Goal: Use online tool/utility: Utilize a website feature to perform a specific function

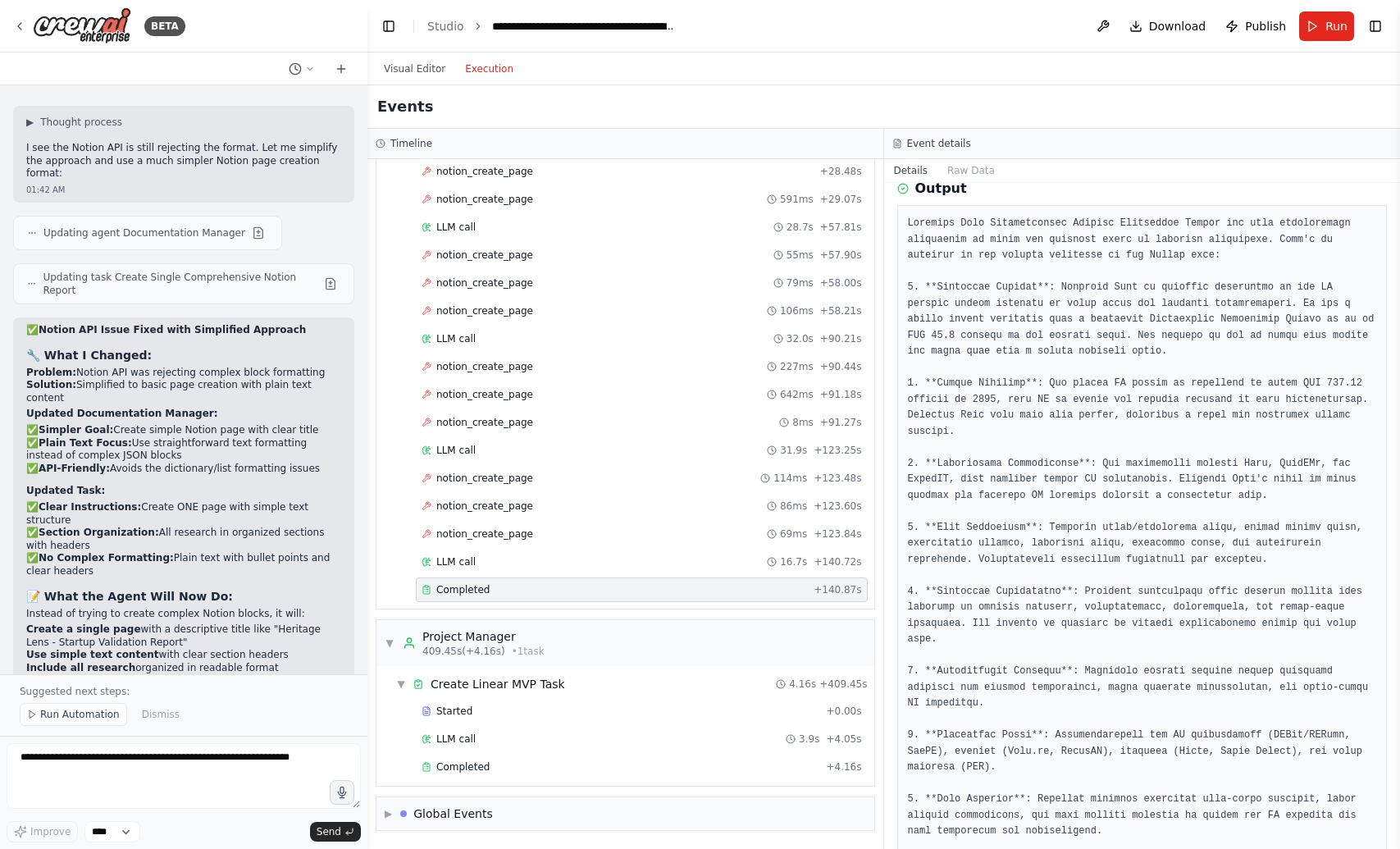
scroll to position [84, 0]
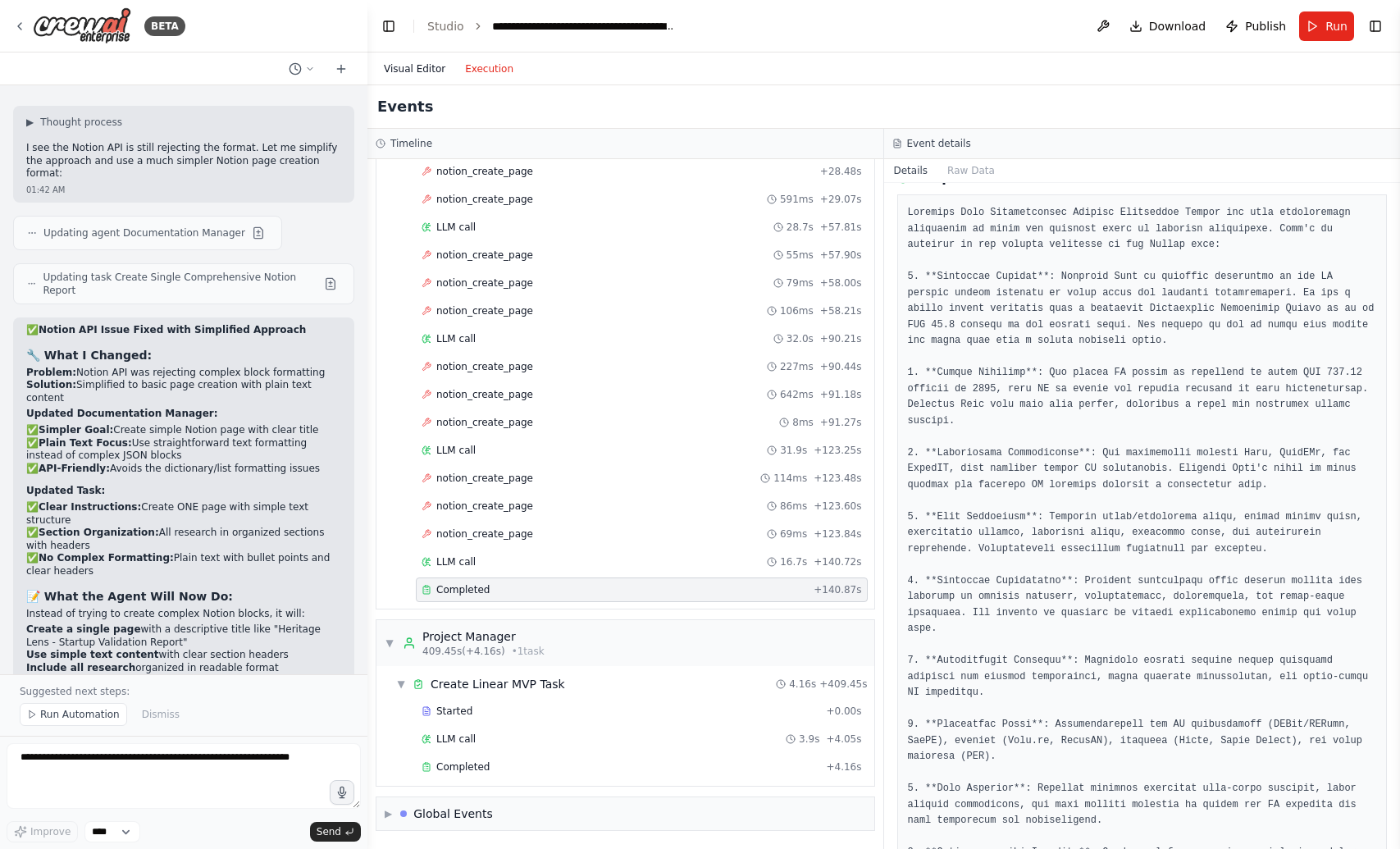
click at [419, 68] on button "Visual Editor" at bounding box center [414, 69] width 81 height 20
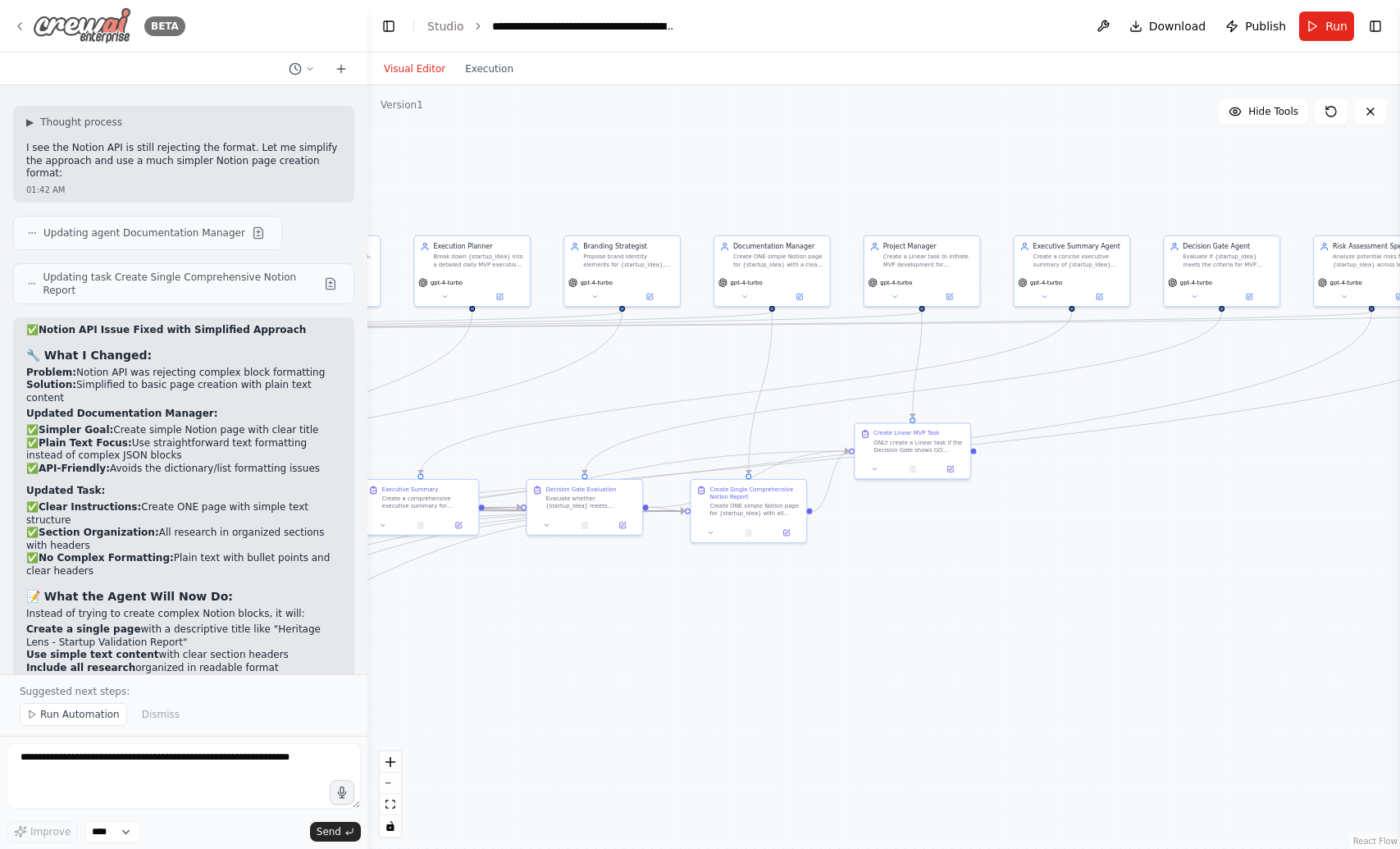
click at [15, 28] on icon at bounding box center [19, 26] width 13 height 13
click at [20, 26] on icon at bounding box center [19, 26] width 13 height 13
click at [441, 30] on link "Studio" at bounding box center [445, 26] width 37 height 13
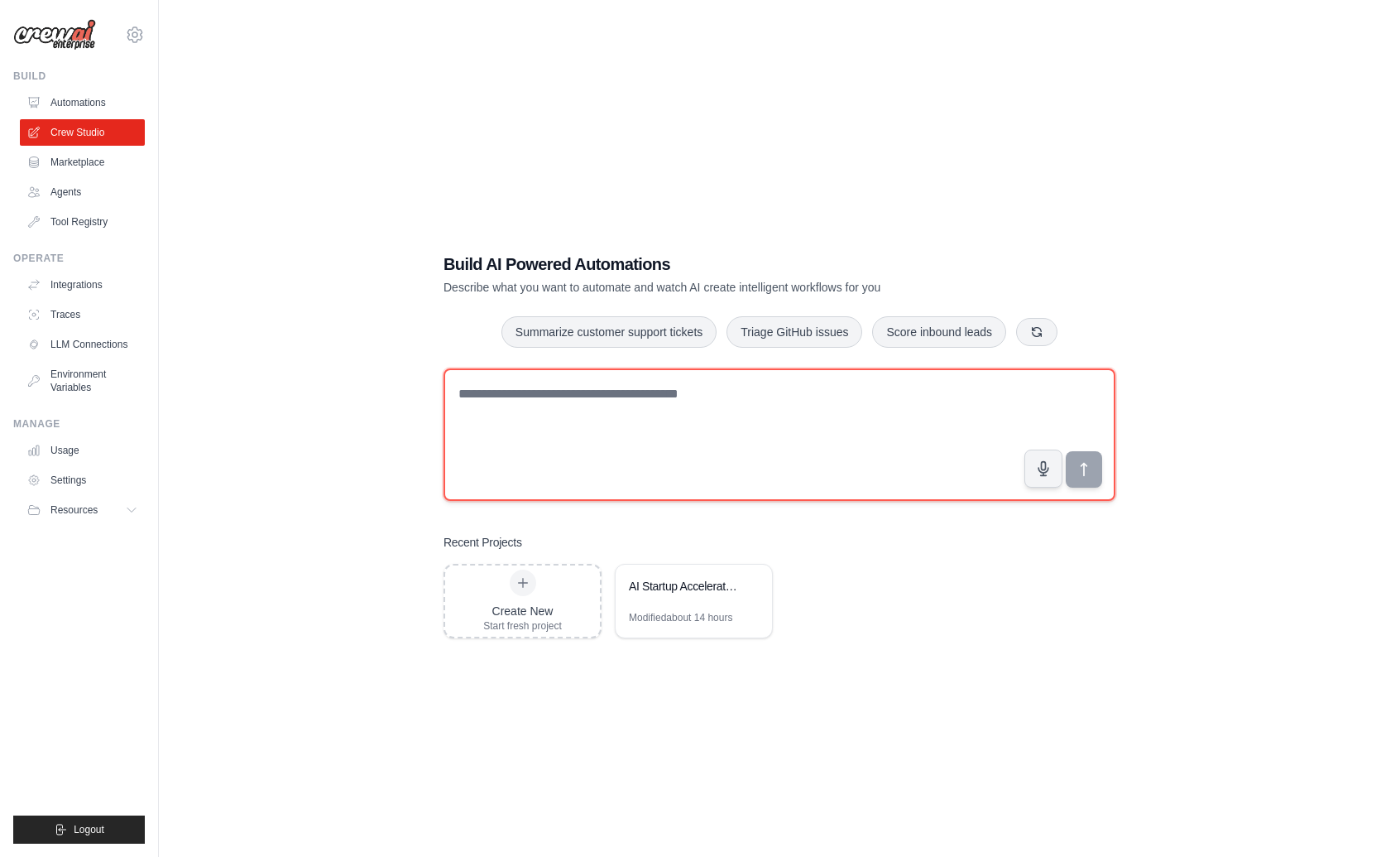
click at [545, 400] on textarea at bounding box center [779, 434] width 672 height 132
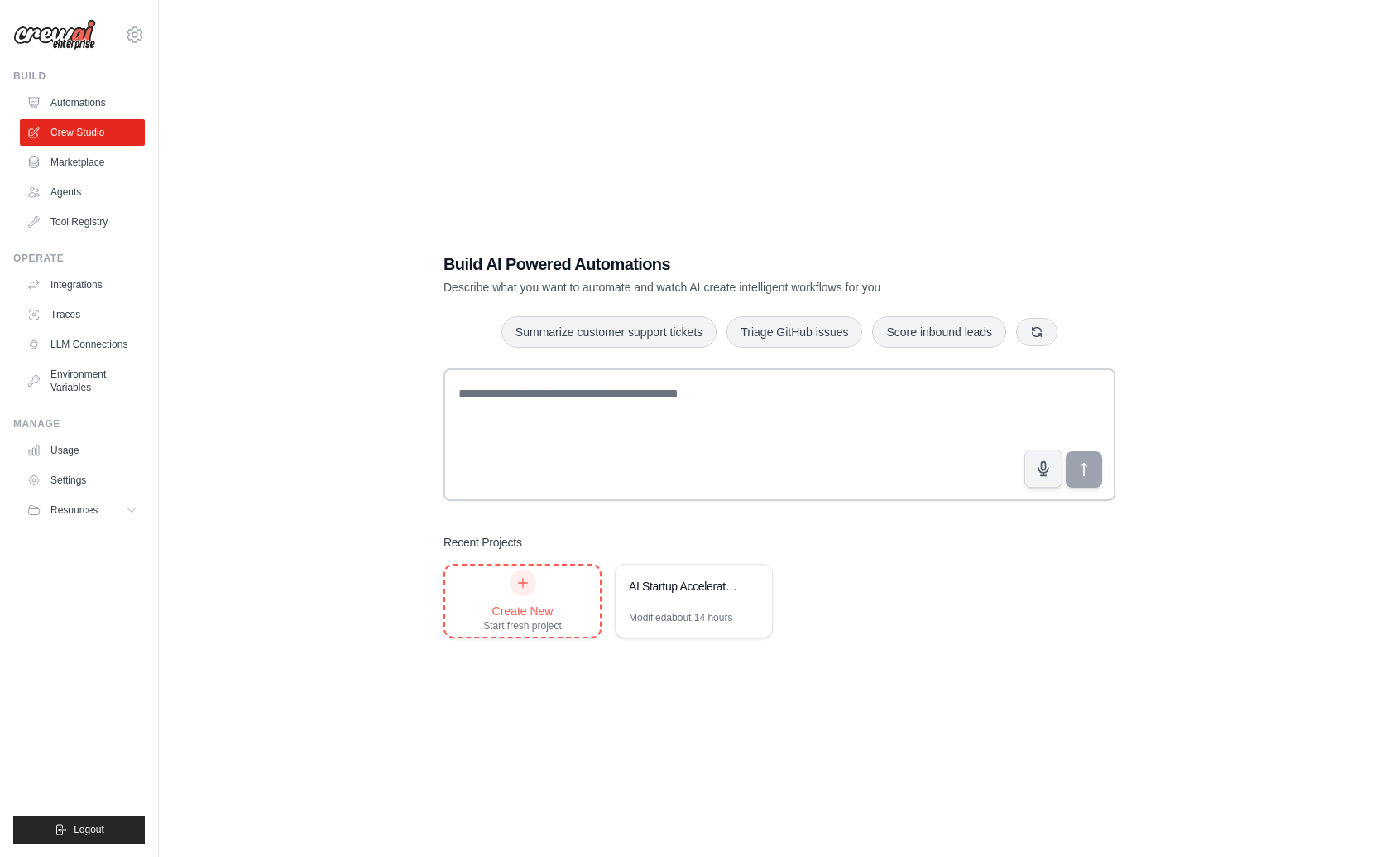
click at [475, 598] on div "Create New Start fresh project" at bounding box center [522, 600] width 154 height 71
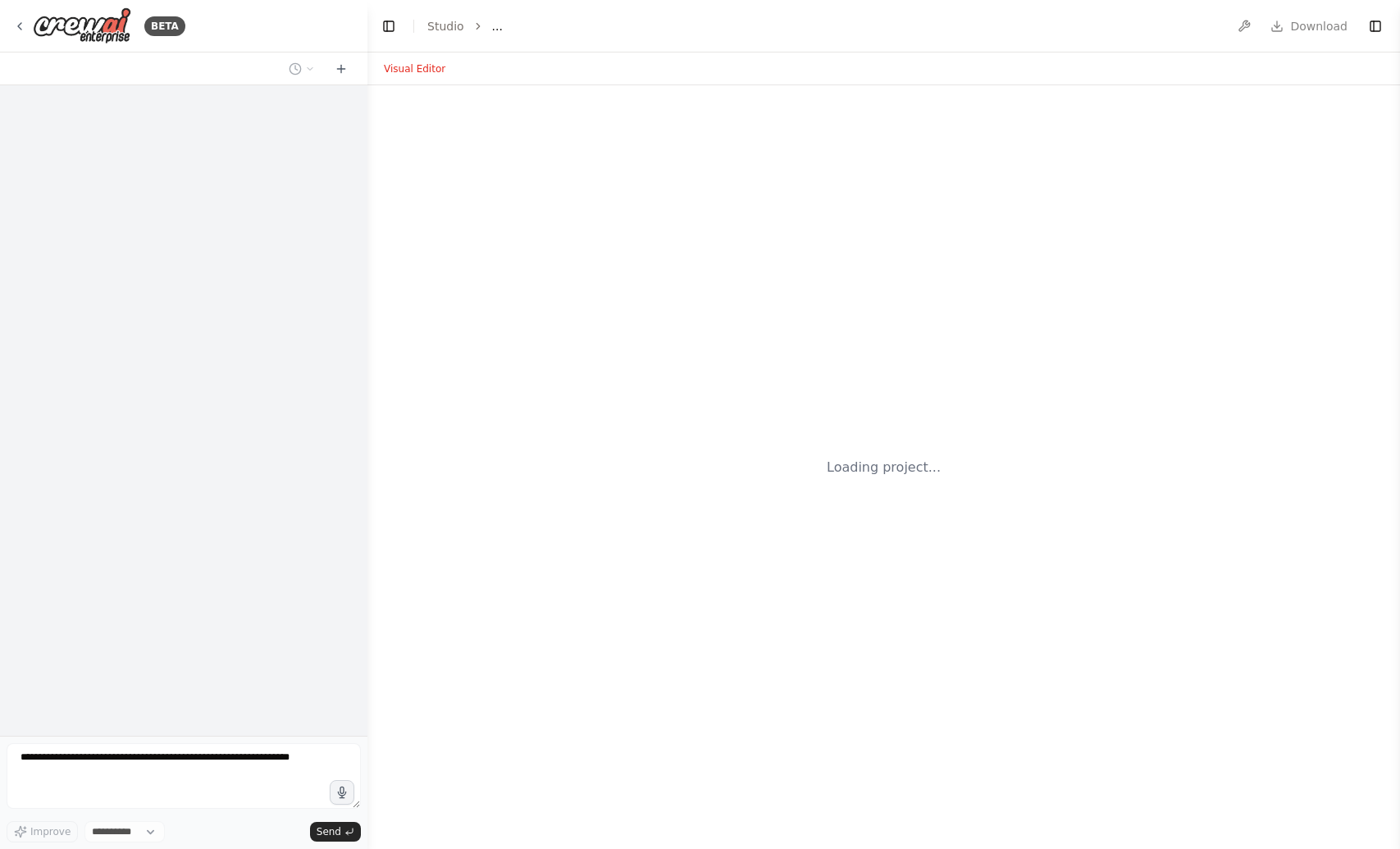
select select "****"
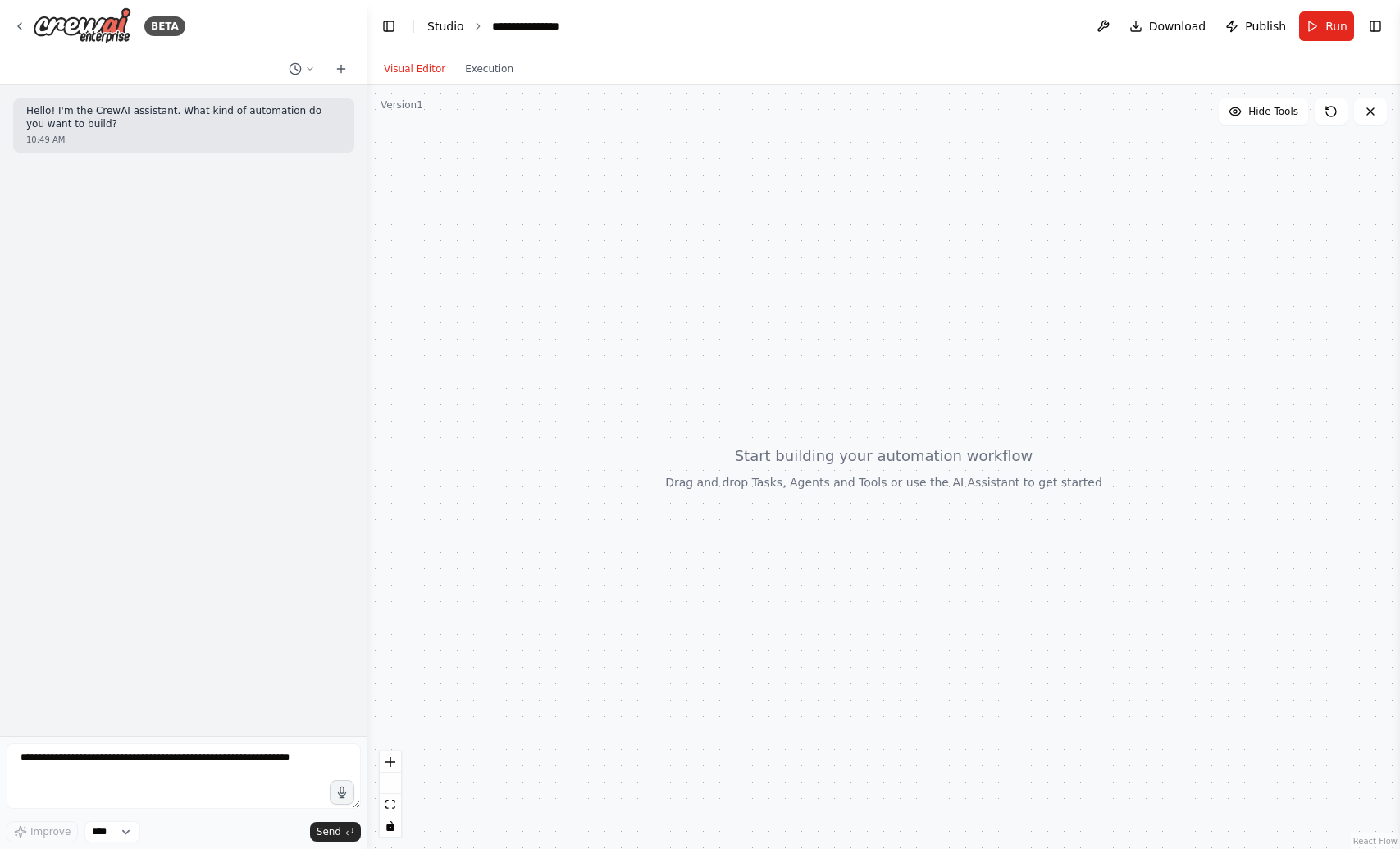
click at [451, 32] on link "Studio" at bounding box center [445, 26] width 37 height 13
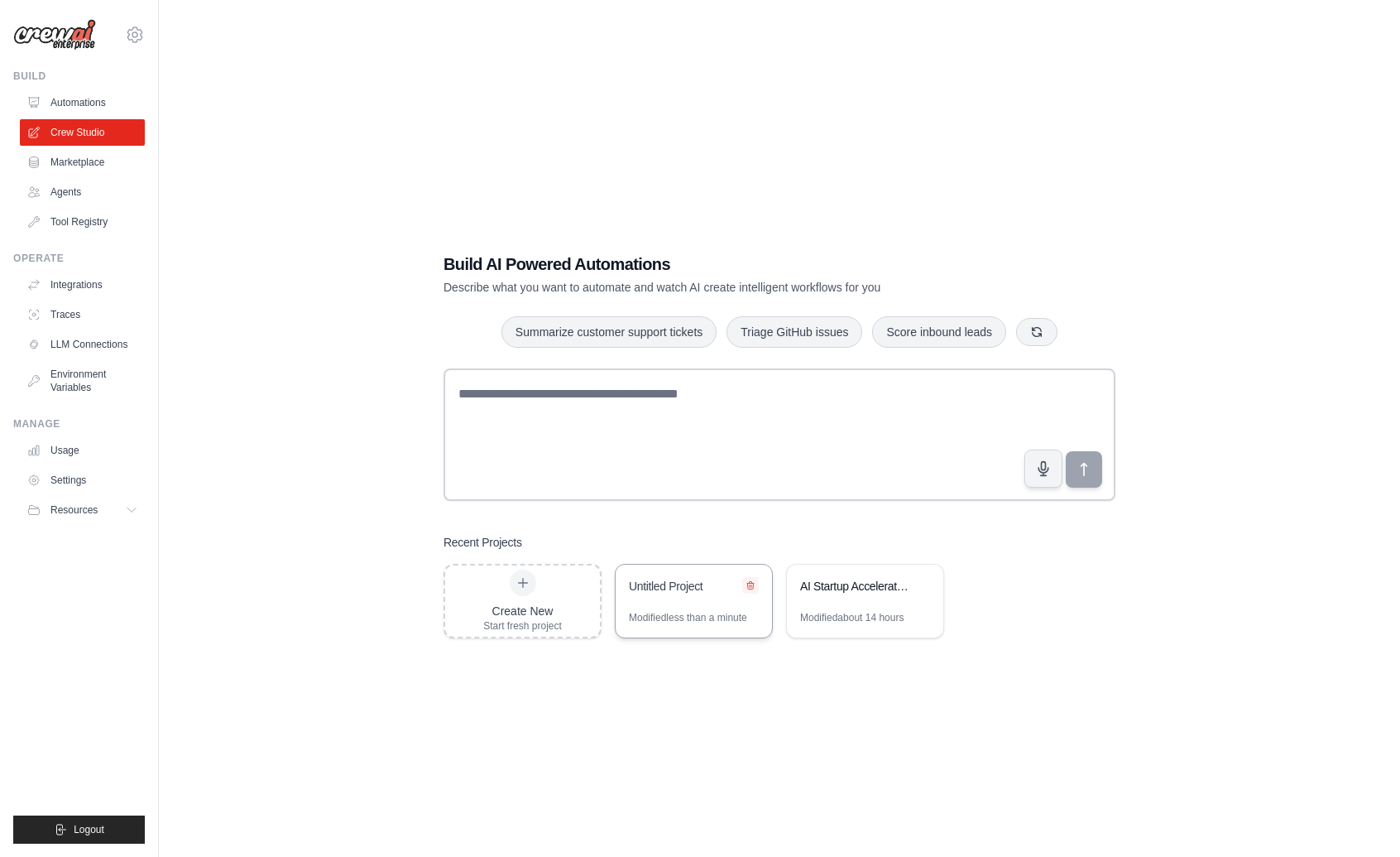
click at [748, 588] on icon at bounding box center [750, 585] width 6 height 7
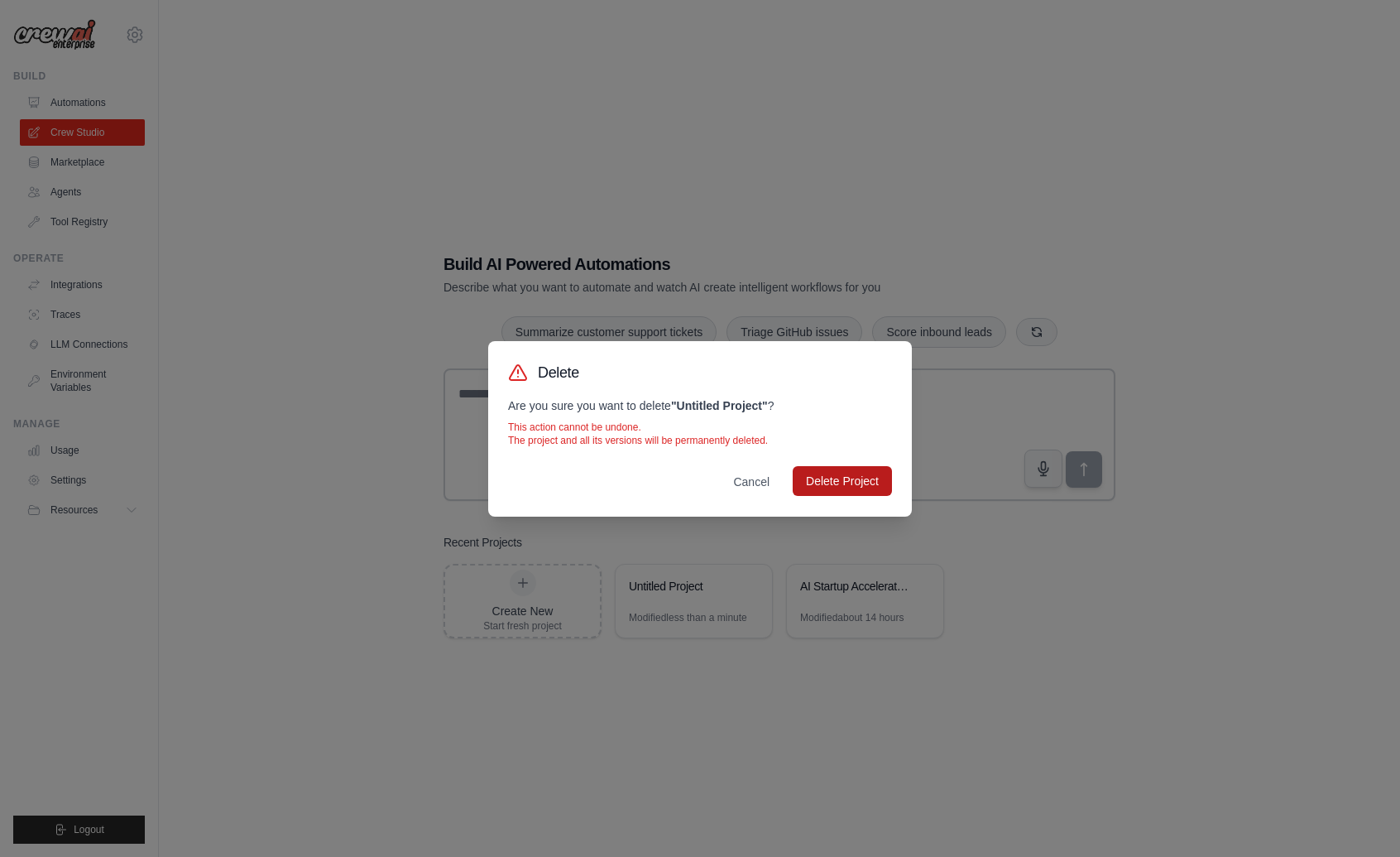
click at [814, 480] on button "Delete Project" at bounding box center [842, 480] width 99 height 29
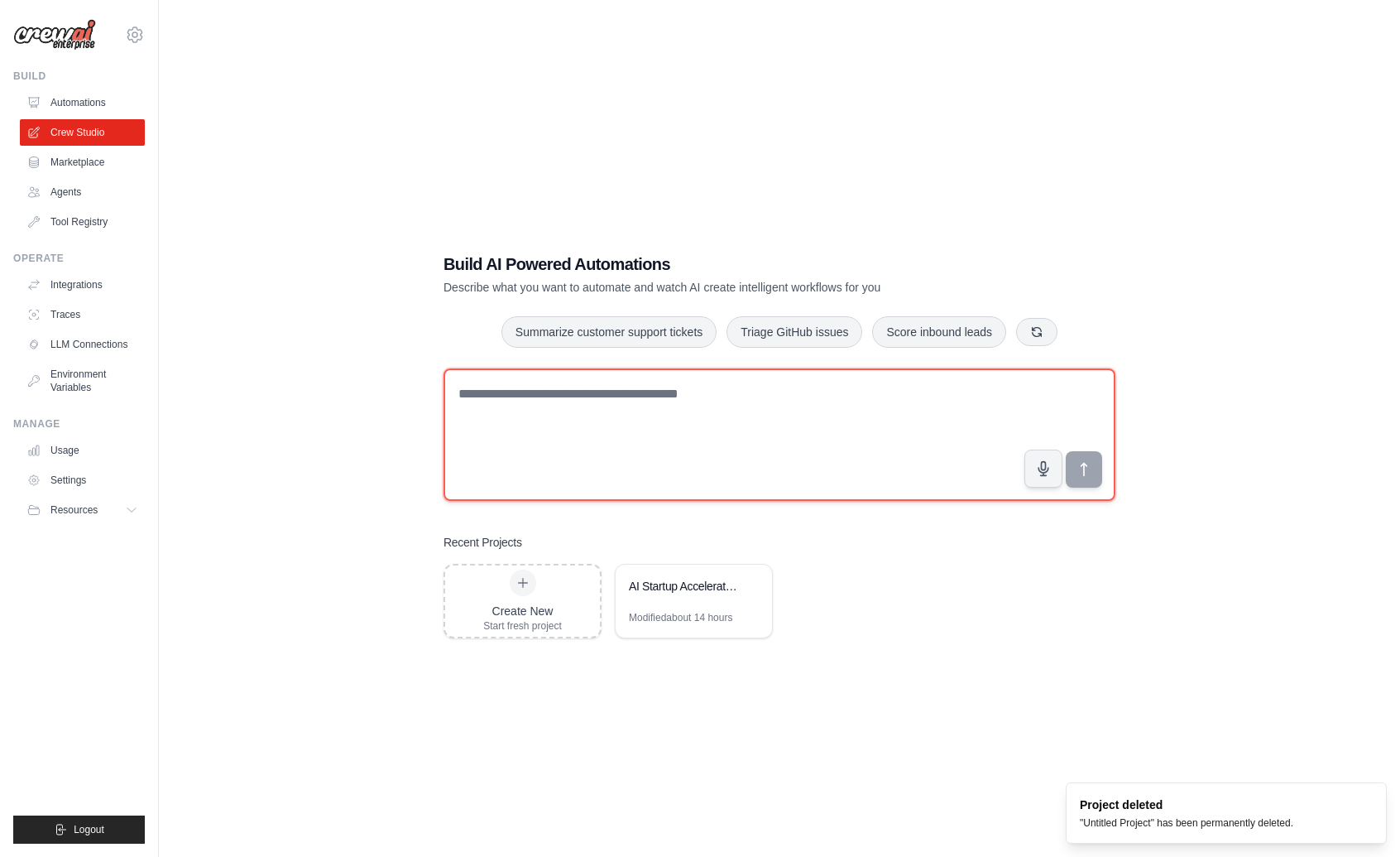
paste textarea "**********"
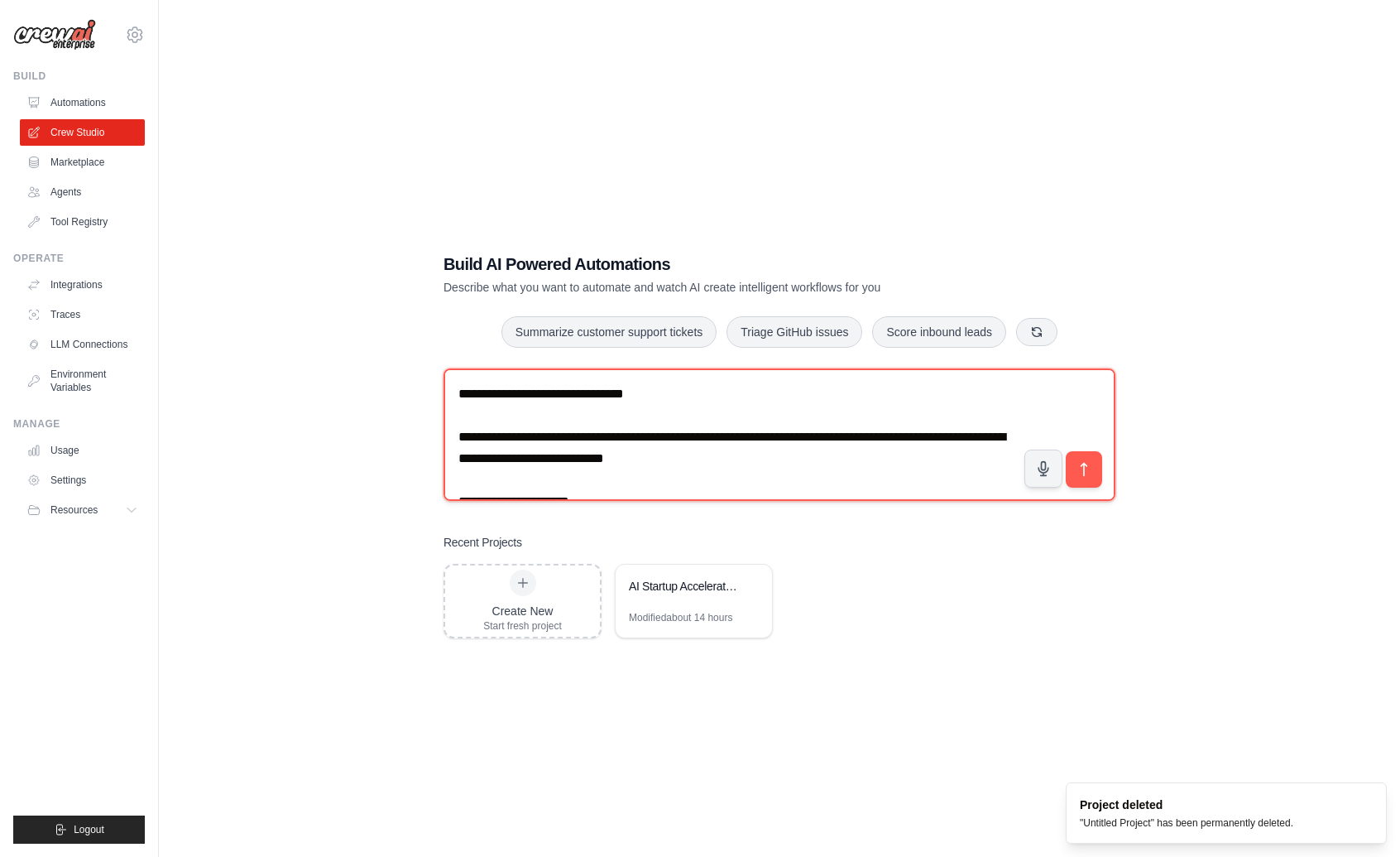
scroll to position [204, 0]
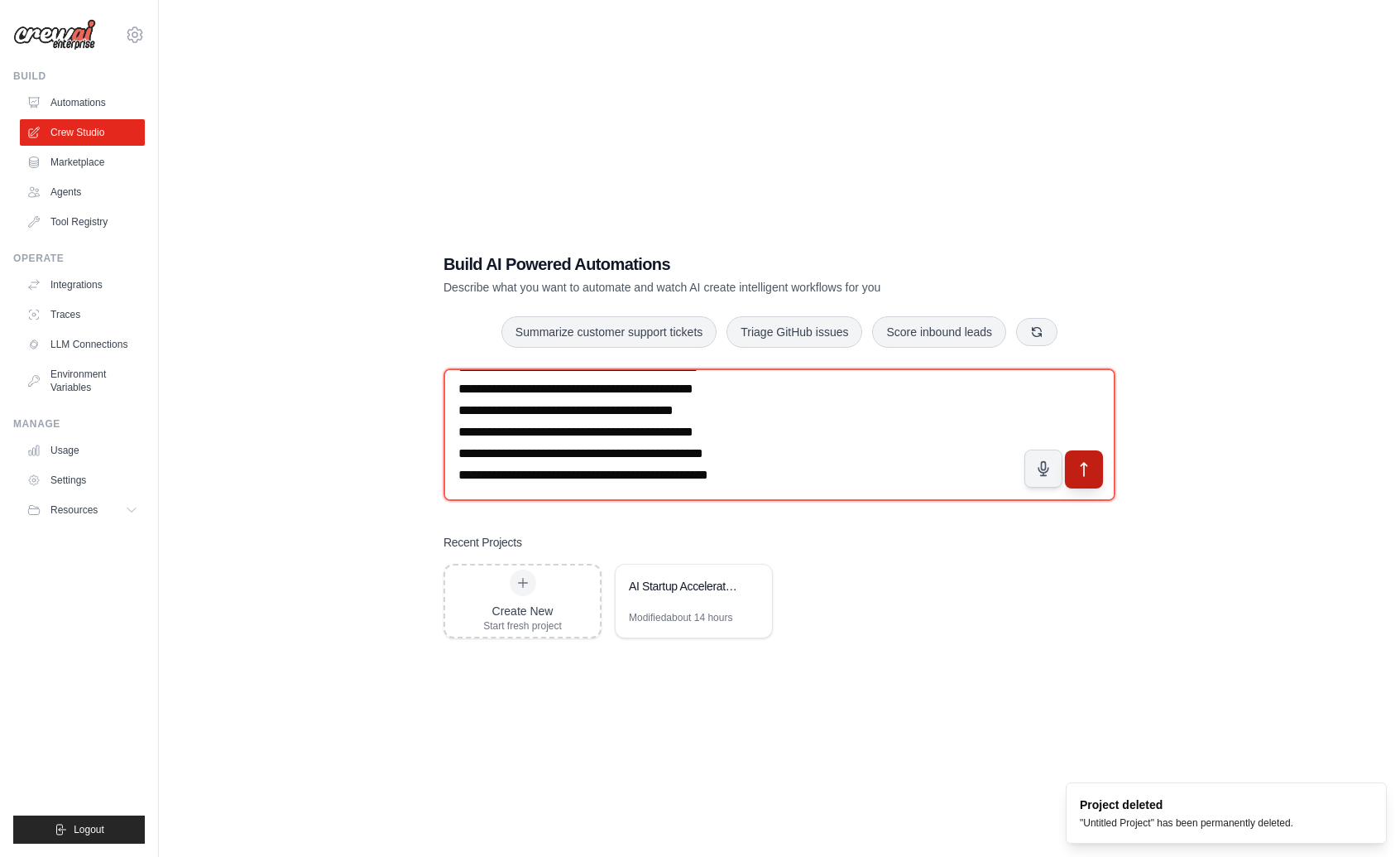
type textarea "**********"
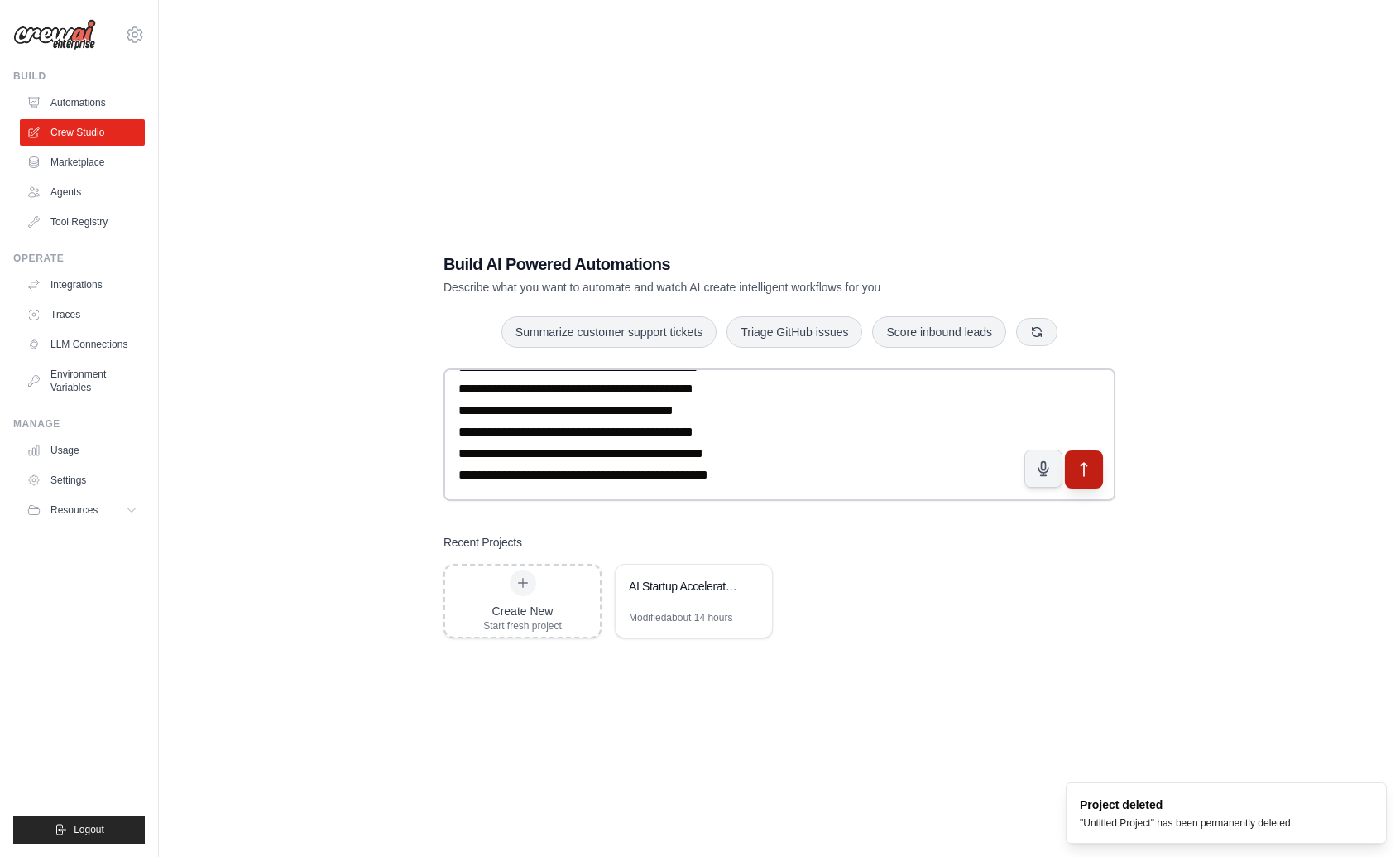
click at [1075, 481] on button "submit" at bounding box center [1083, 468] width 38 height 38
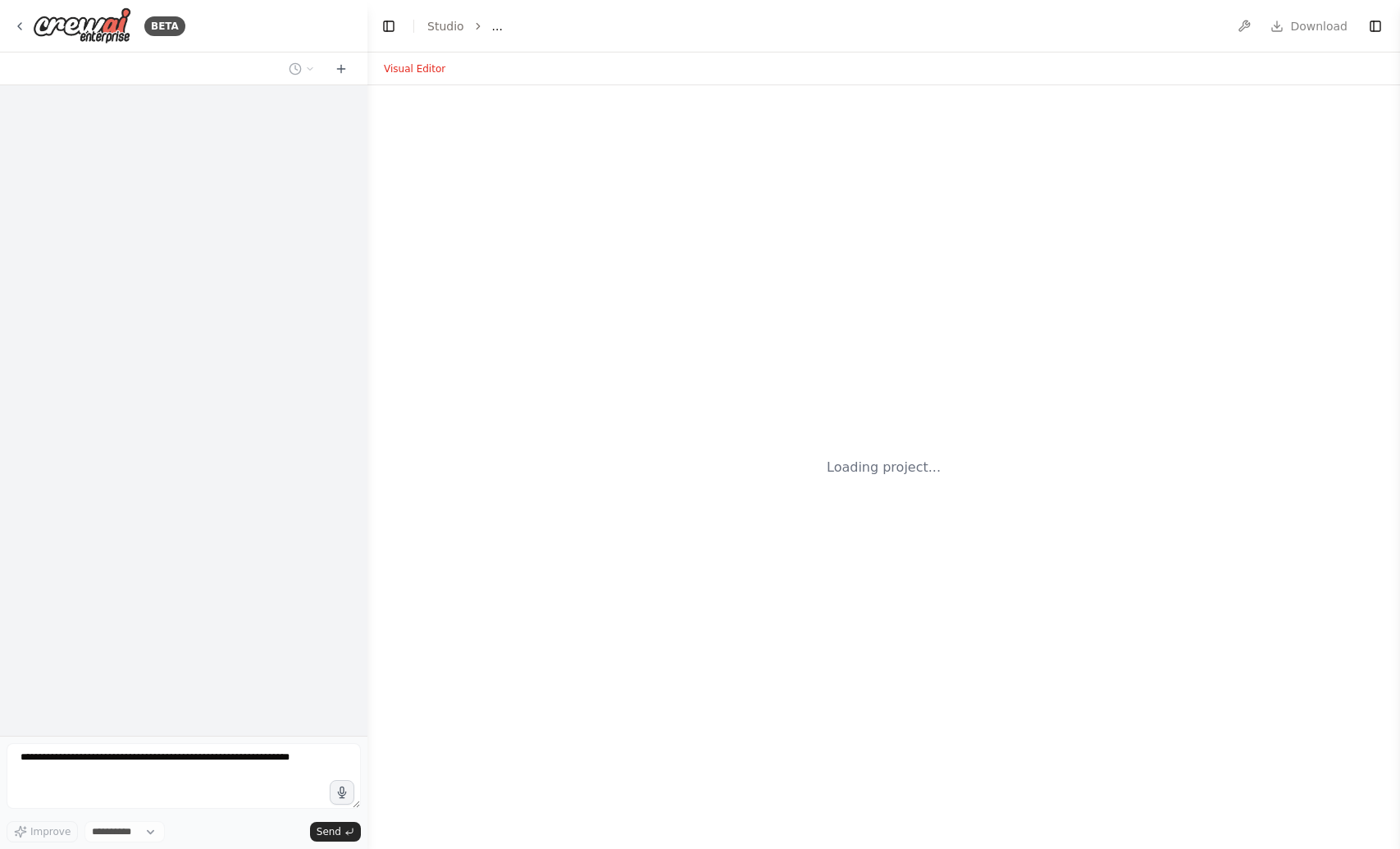
select select "****"
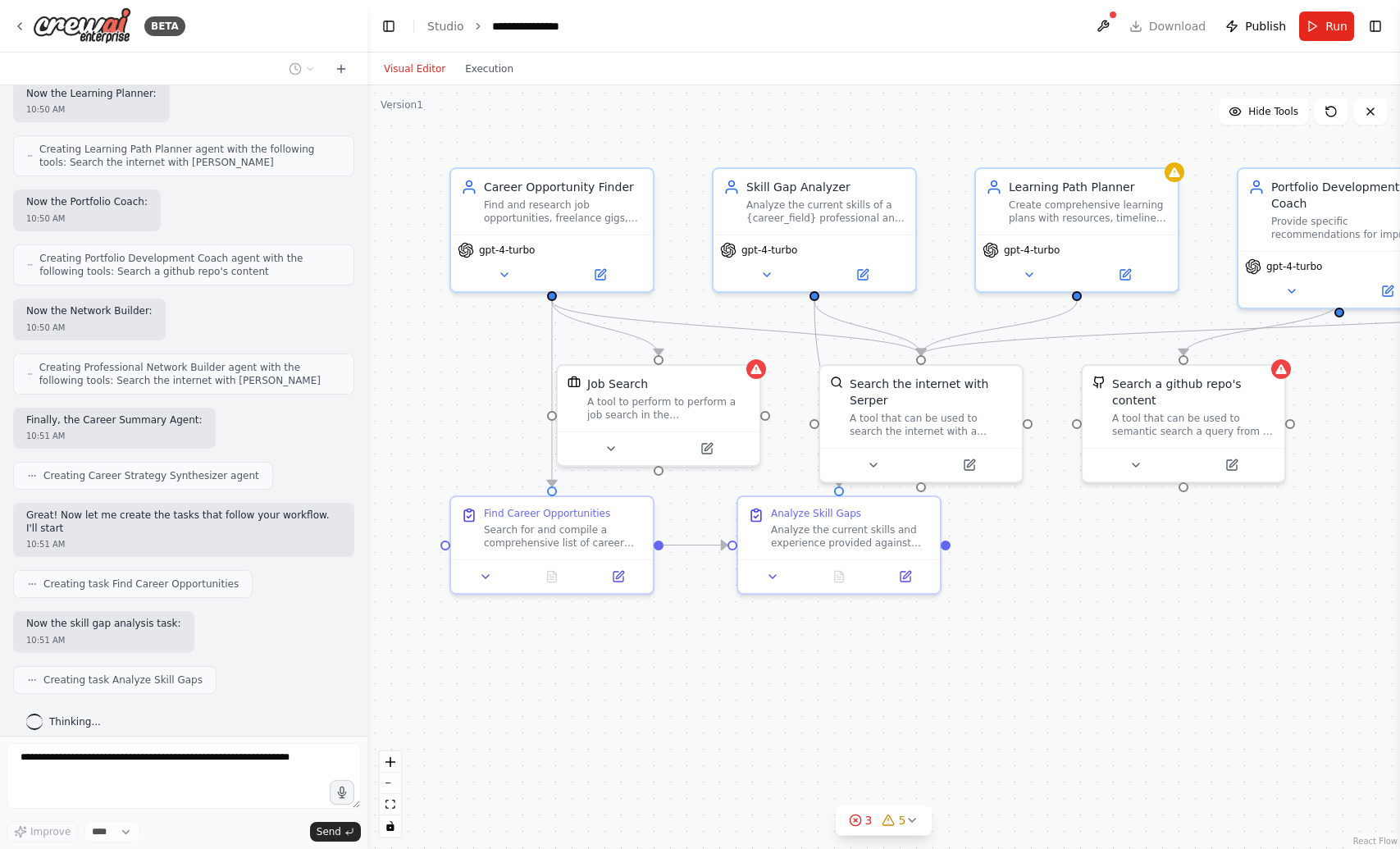
scroll to position [1106, 0]
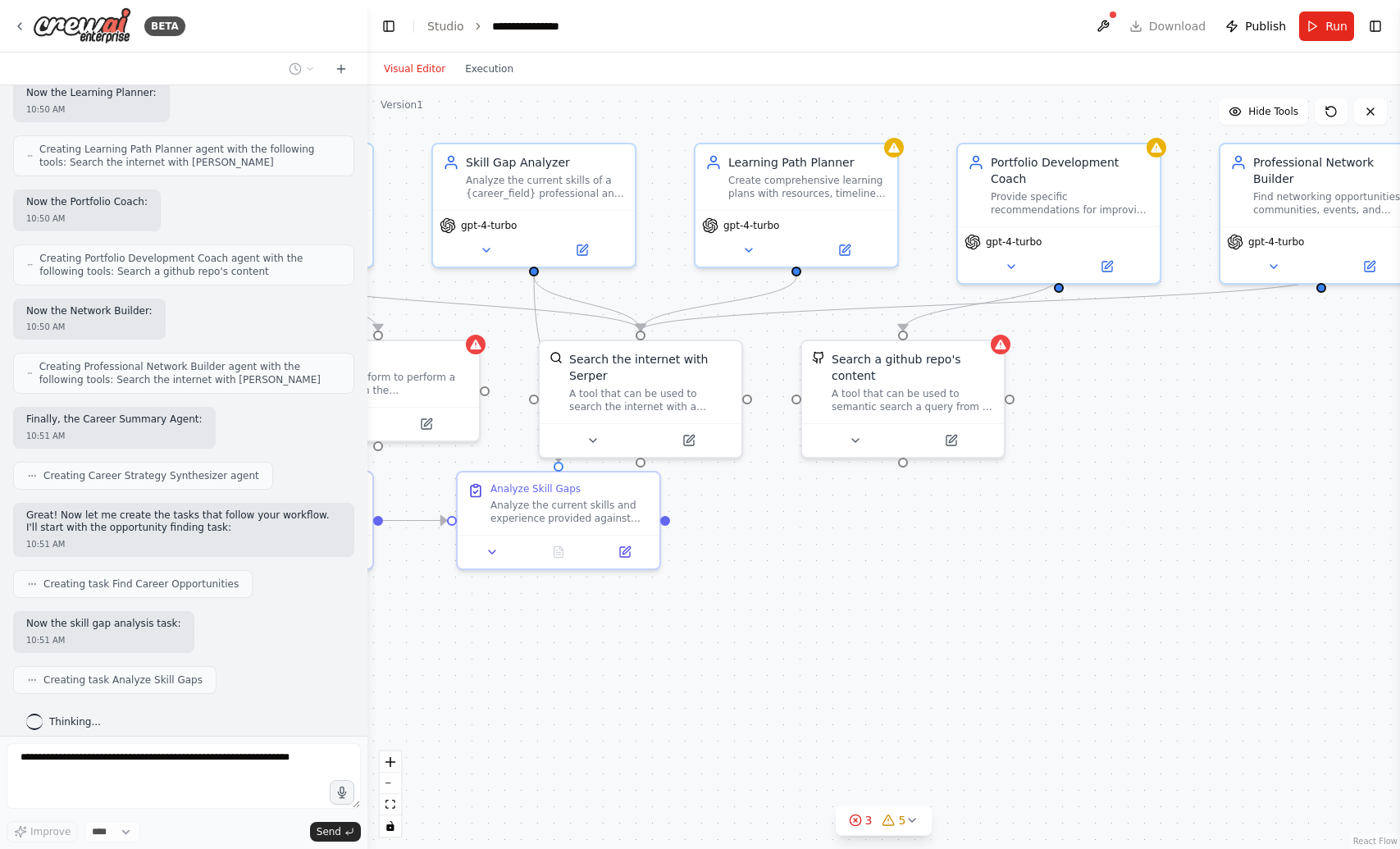
drag, startPoint x: 846, startPoint y: 696, endPoint x: 563, endPoint y: 670, distance: 284.2
click at [563, 671] on div ".deletable-edge-delete-btn { width: 20px; height: 20px; border: 0px solid #ffff…" at bounding box center [884, 467] width 1032 height 763
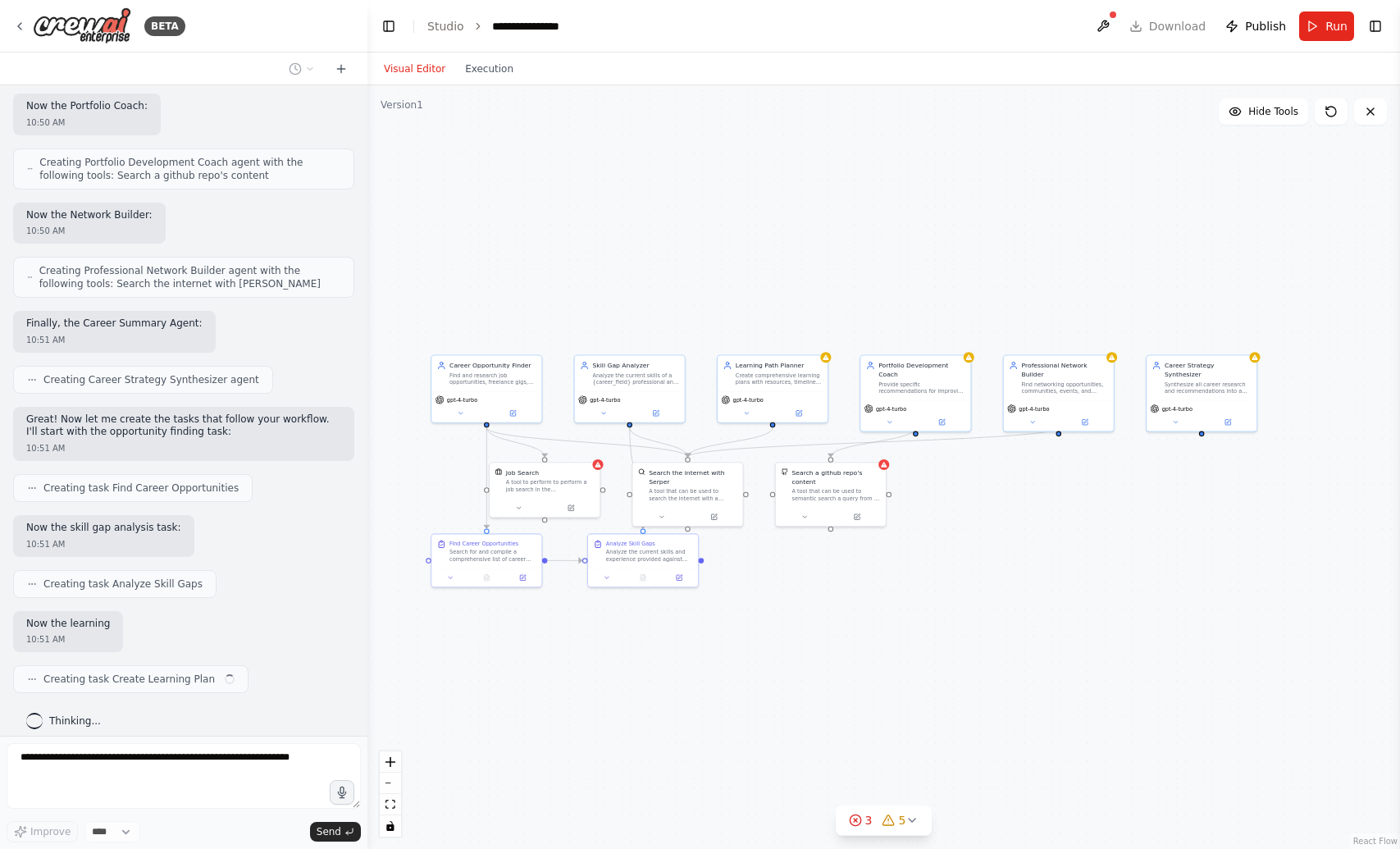
scroll to position [1201, 0]
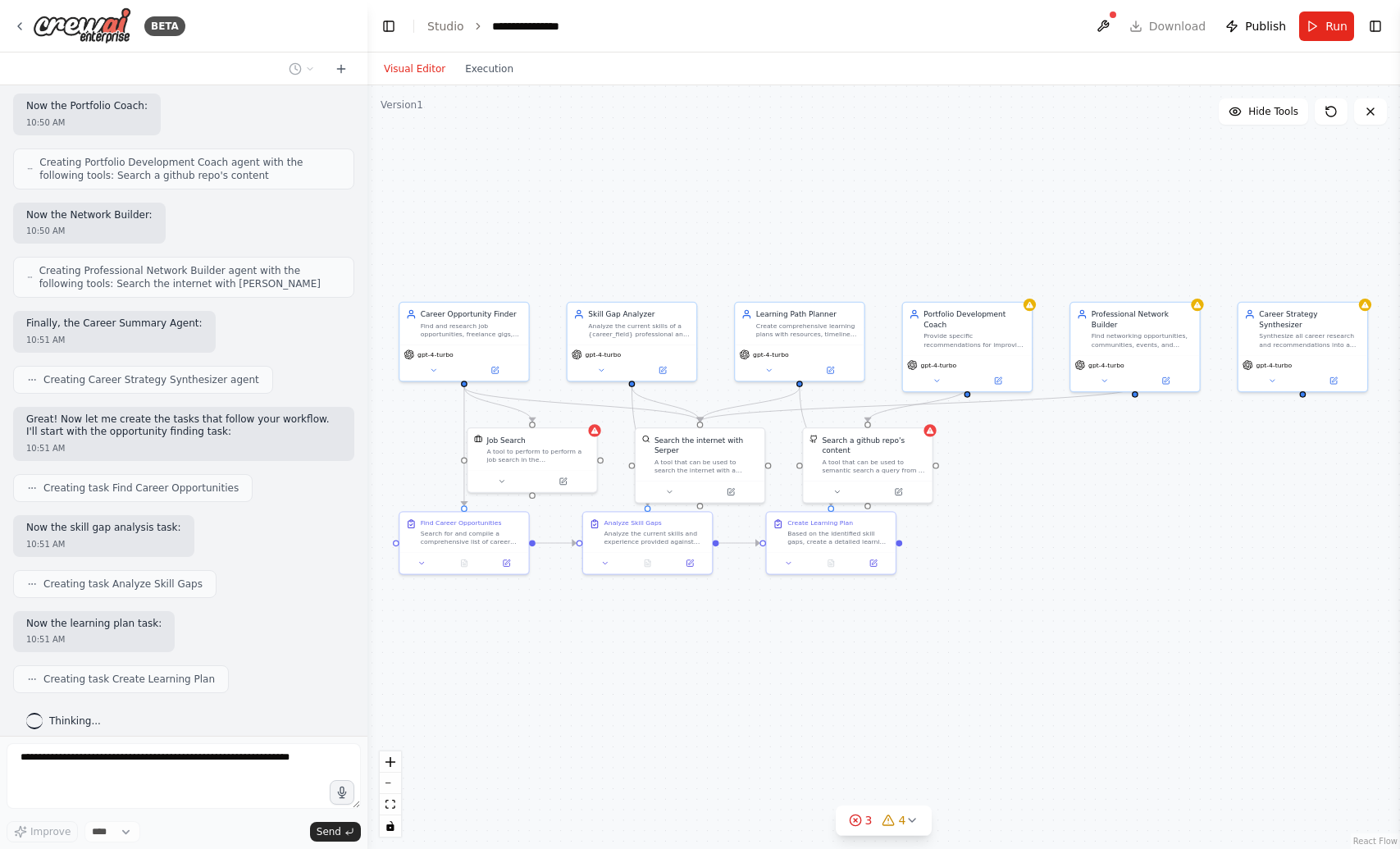
drag, startPoint x: 749, startPoint y: 667, endPoint x: 794, endPoint y: 660, distance: 45.5
click at [794, 660] on div ".deletable-edge-delete-btn { width: 20px; height: 20px; border: 0px solid #ffff…" at bounding box center [884, 467] width 1032 height 763
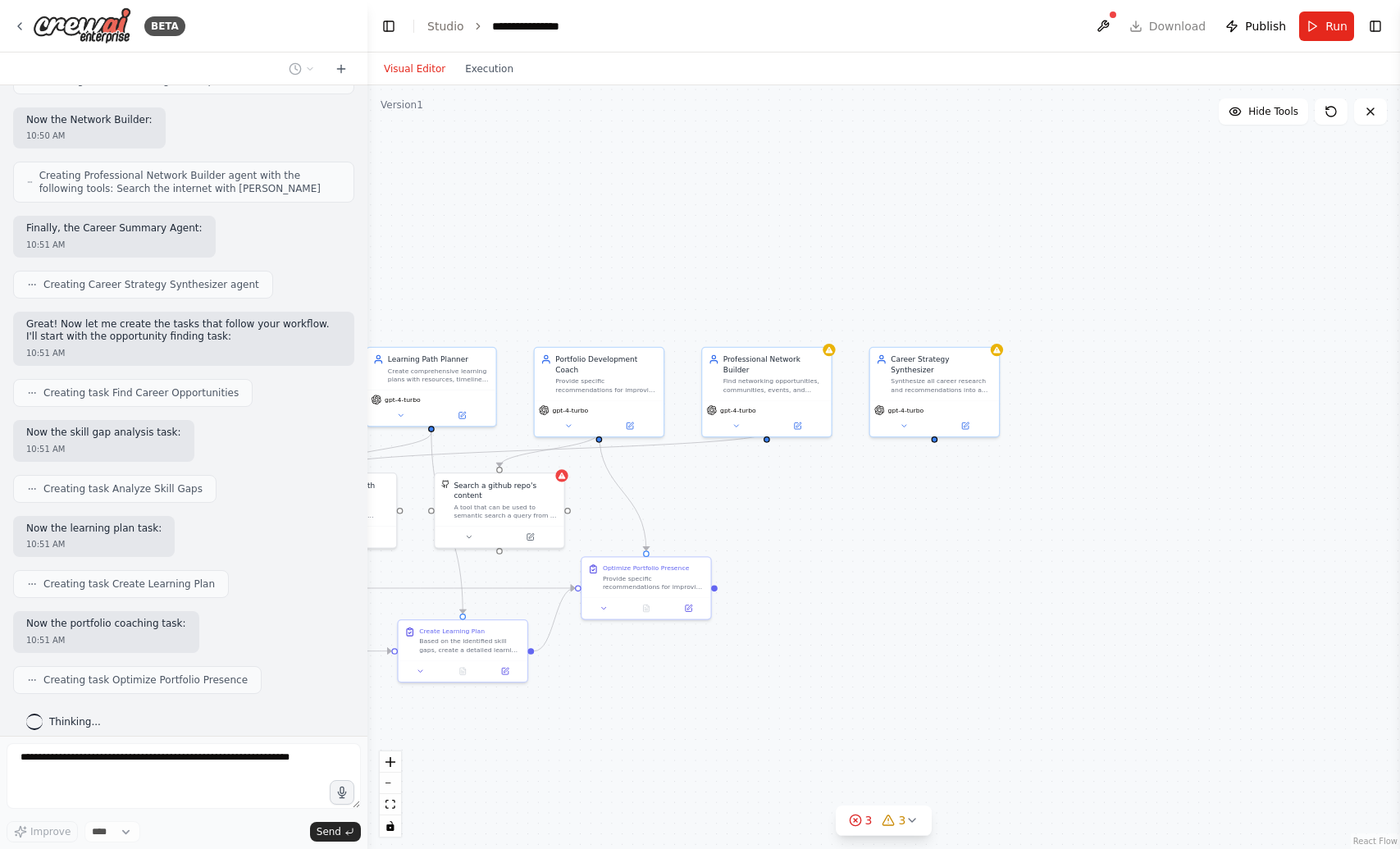
drag, startPoint x: 1314, startPoint y: 659, endPoint x: 945, endPoint y: 704, distance: 371.7
click at [945, 704] on div ".deletable-edge-delete-btn { width: 20px; height: 20px; border: 0px solid #ffff…" at bounding box center [884, 467] width 1032 height 763
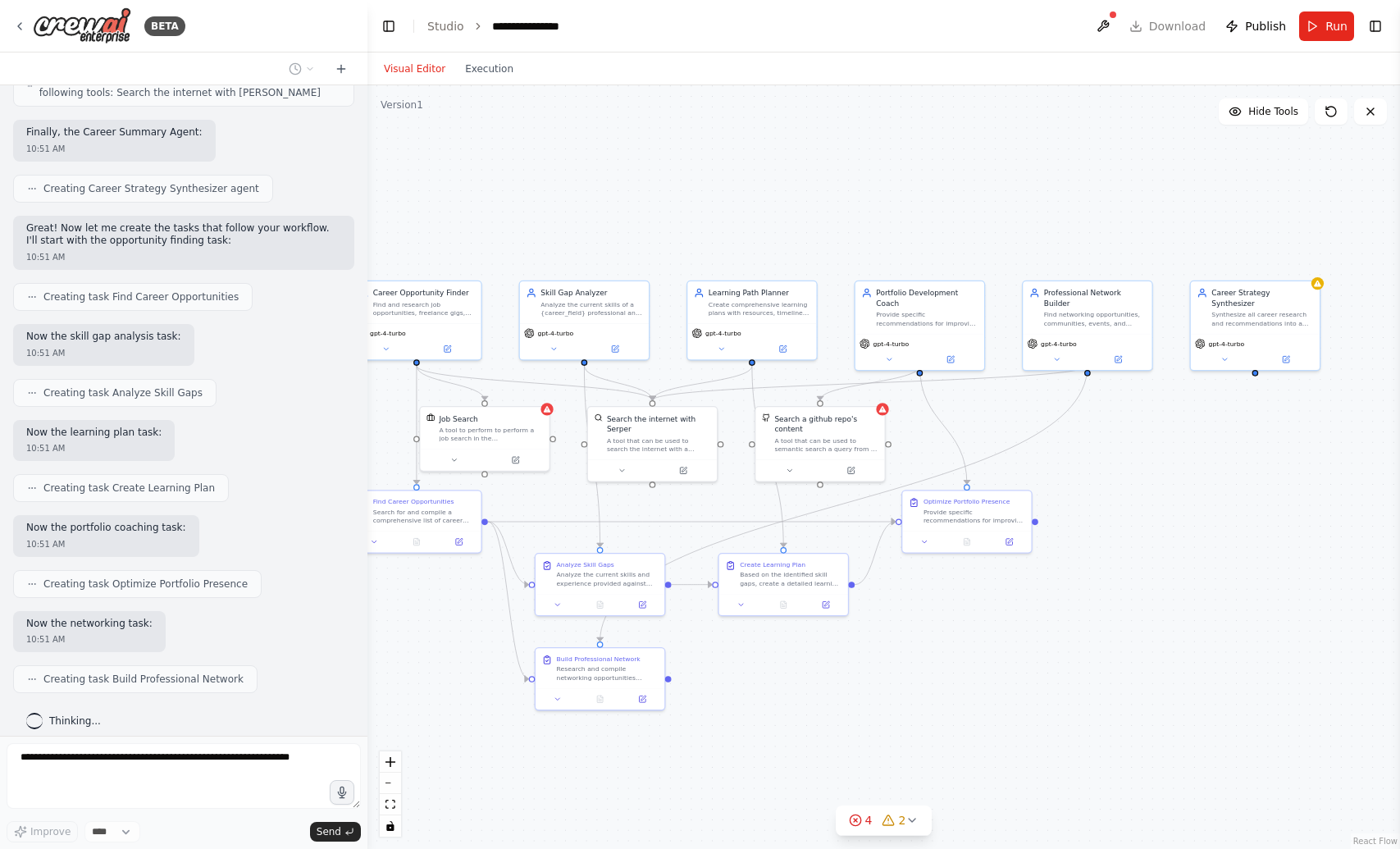
drag, startPoint x: 890, startPoint y: 662, endPoint x: 1212, endPoint y: 596, distance: 328.7
click at [1212, 596] on div ".deletable-edge-delete-btn { width: 20px; height: 20px; border: 0px solid #ffff…" at bounding box center [884, 467] width 1032 height 763
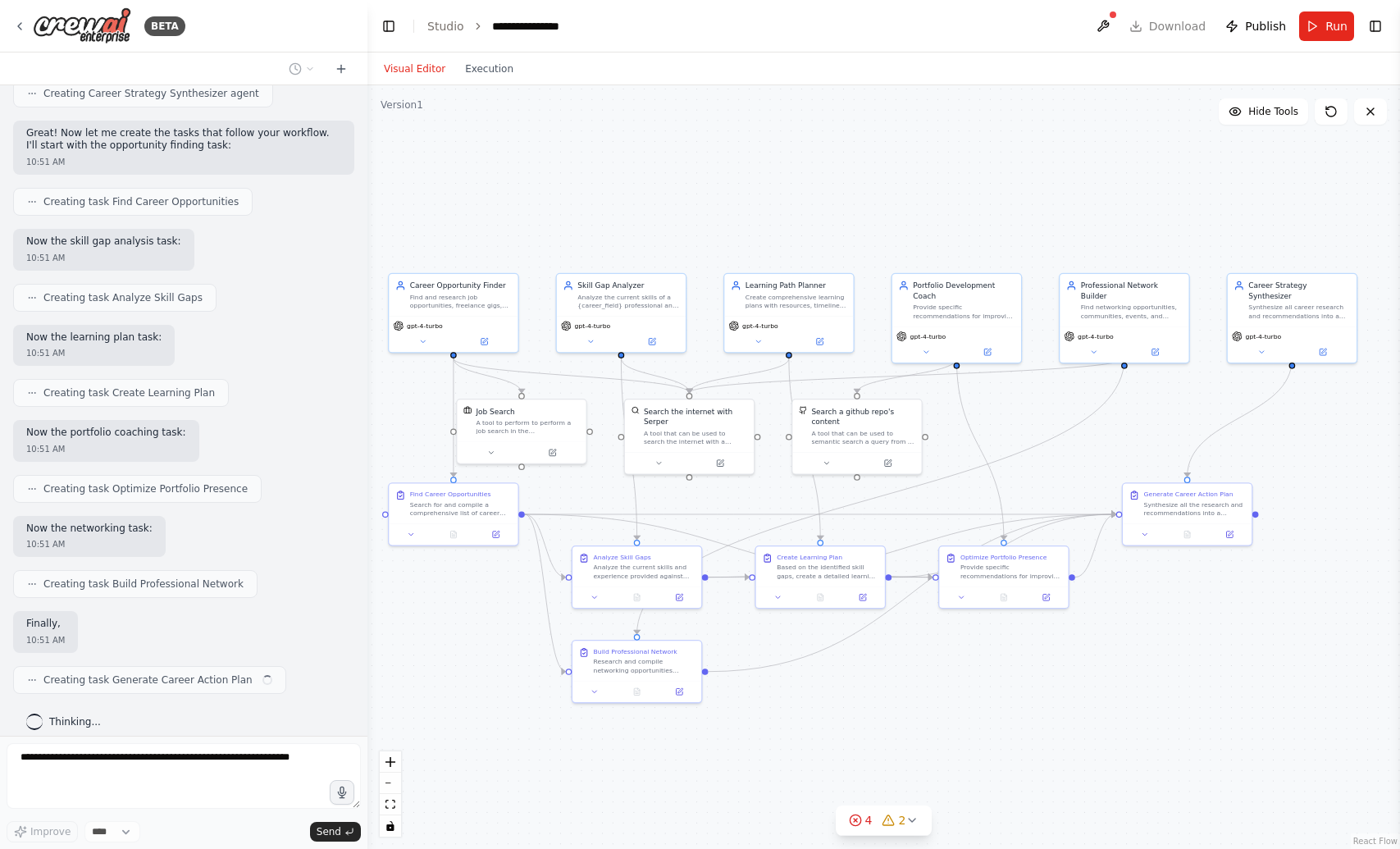
scroll to position [1487, 0]
drag, startPoint x: 1055, startPoint y: 684, endPoint x: 1090, endPoint y: 679, distance: 35.4
click at [1090, 679] on div ".deletable-edge-delete-btn { width: 20px; height: 20px; border: 0px solid #ffff…" at bounding box center [884, 467] width 1032 height 763
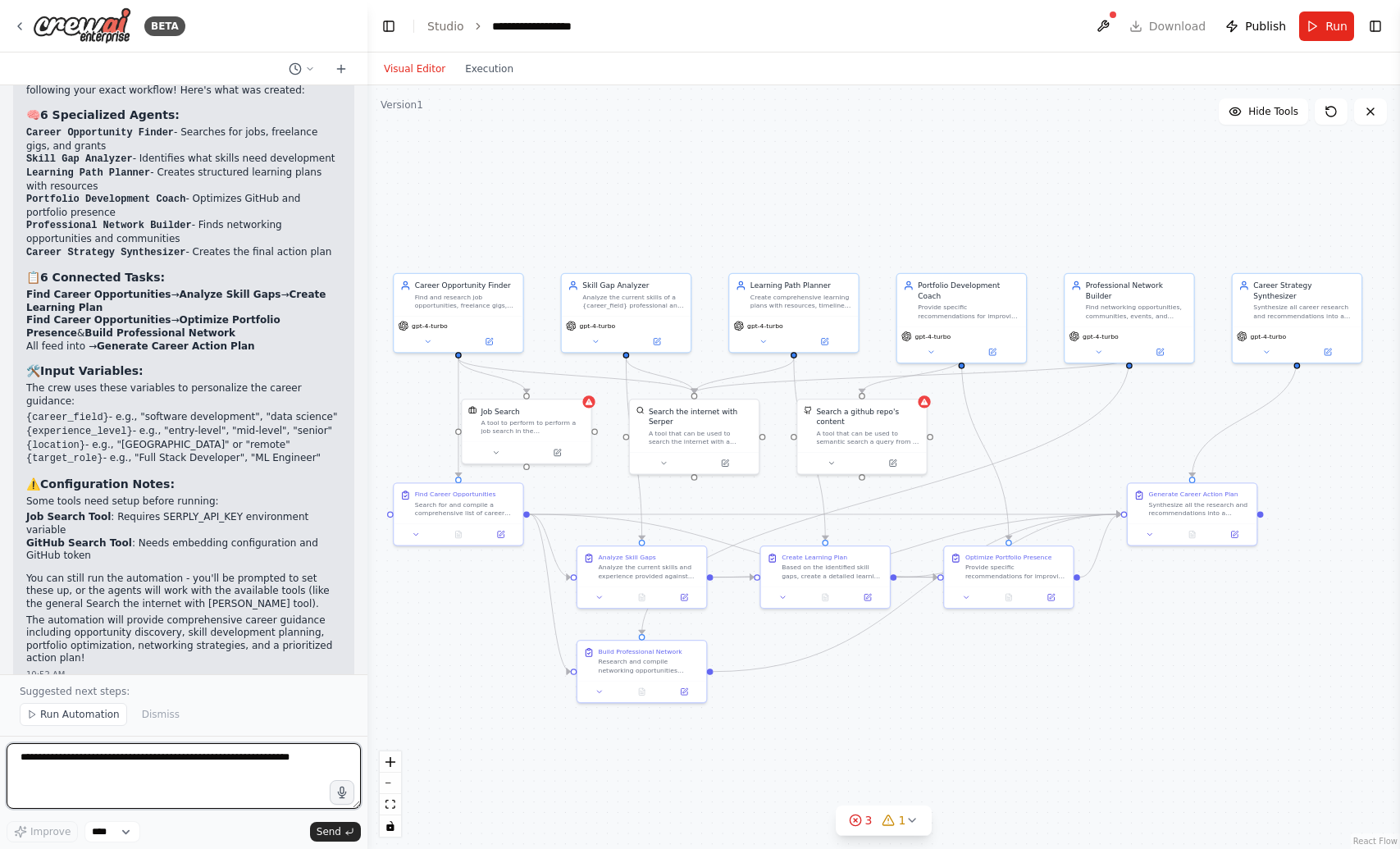
scroll to position [2439, 0]
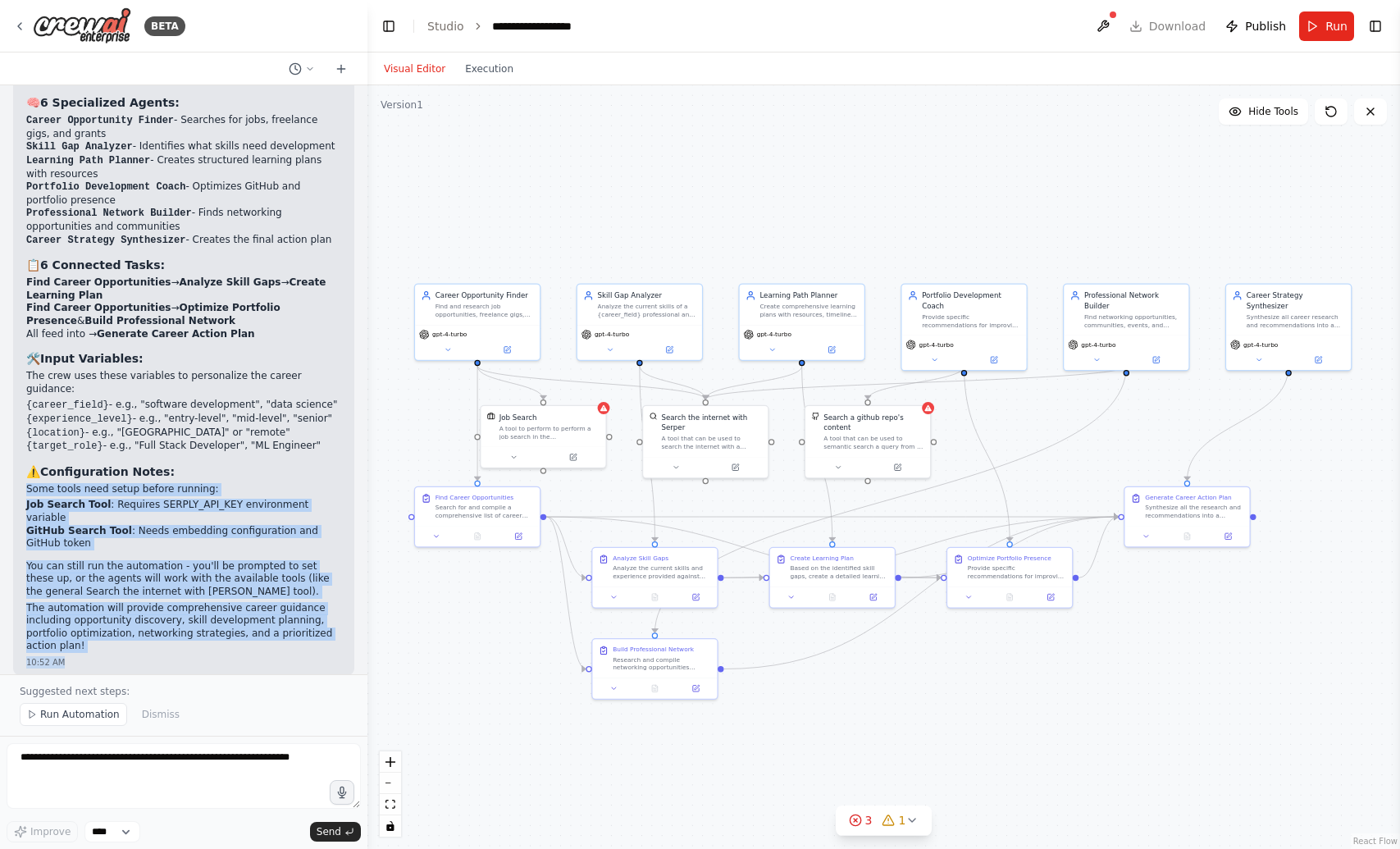
drag, startPoint x: 103, startPoint y: 643, endPoint x: 17, endPoint y: 479, distance: 185.2
click at [17, 479] on div "🎉 CareerNavigatorCrew is Ready! I've successfully built your CareerNavigatorCre…" at bounding box center [183, 357] width 341 height 634
copy div "Some tools need setup before running: Job Search Tool : Requires SERPLY_API_KEY…"
